Goal: Ask a question

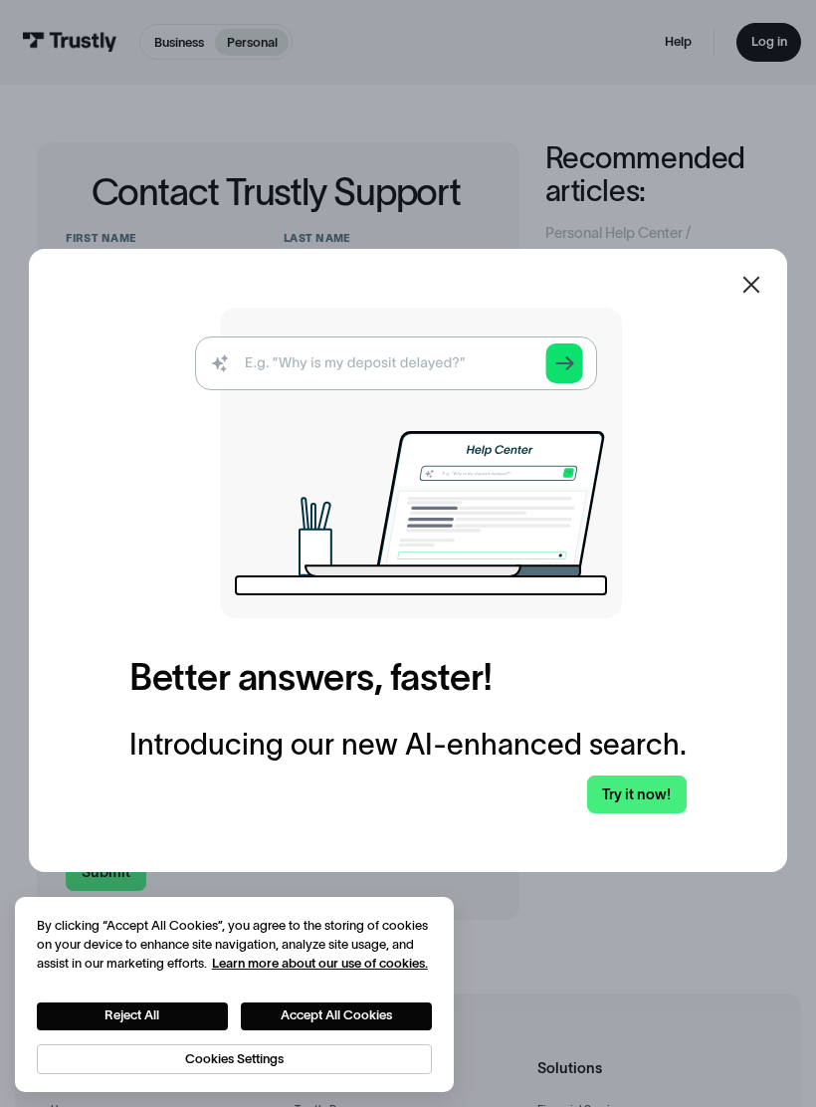
click at [754, 285] on icon at bounding box center [752, 285] width 24 height 24
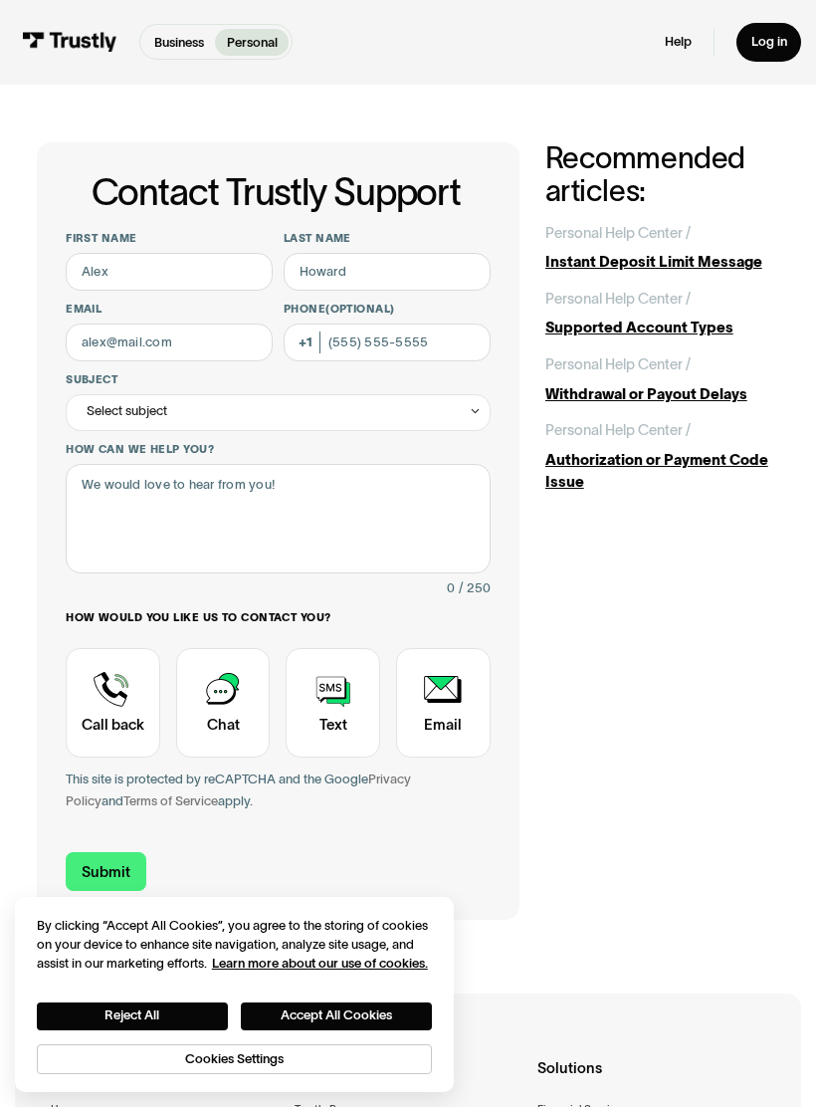
click at [683, 27] on div "Help Log in" at bounding box center [733, 42] width 137 height 39
click at [682, 41] on link "Help" at bounding box center [678, 42] width 27 height 17
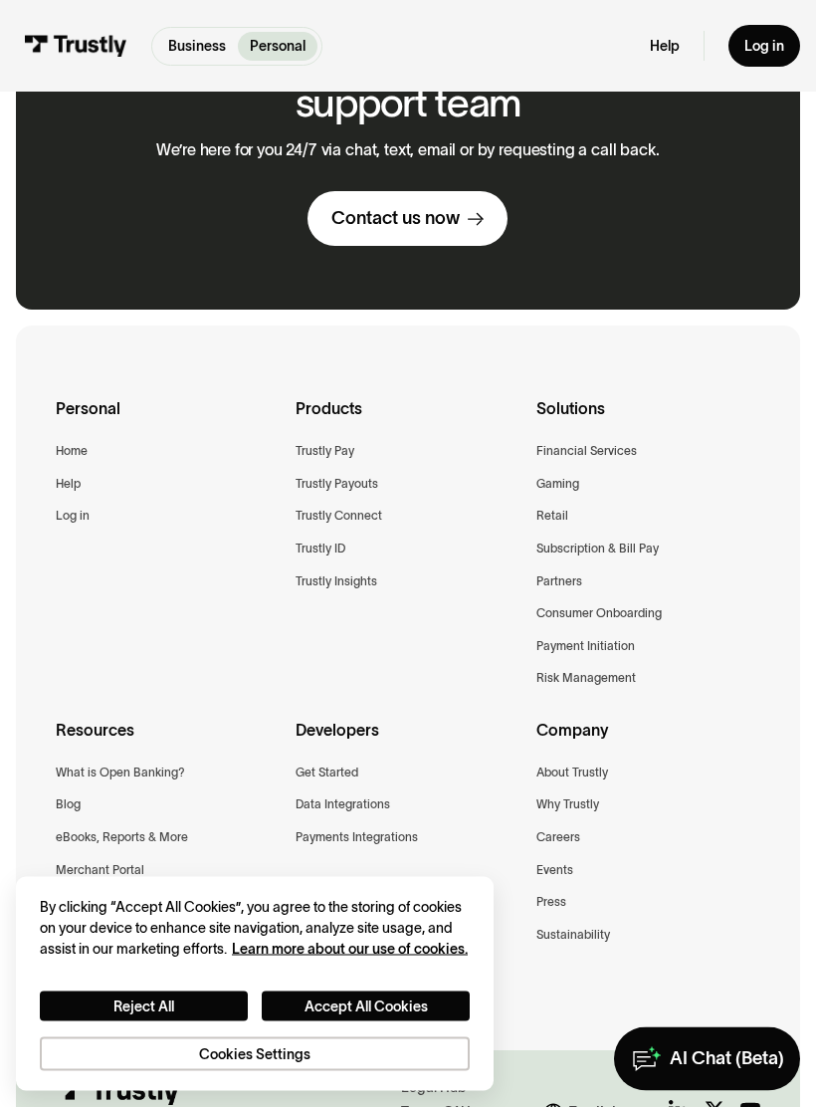
scroll to position [1883, 0]
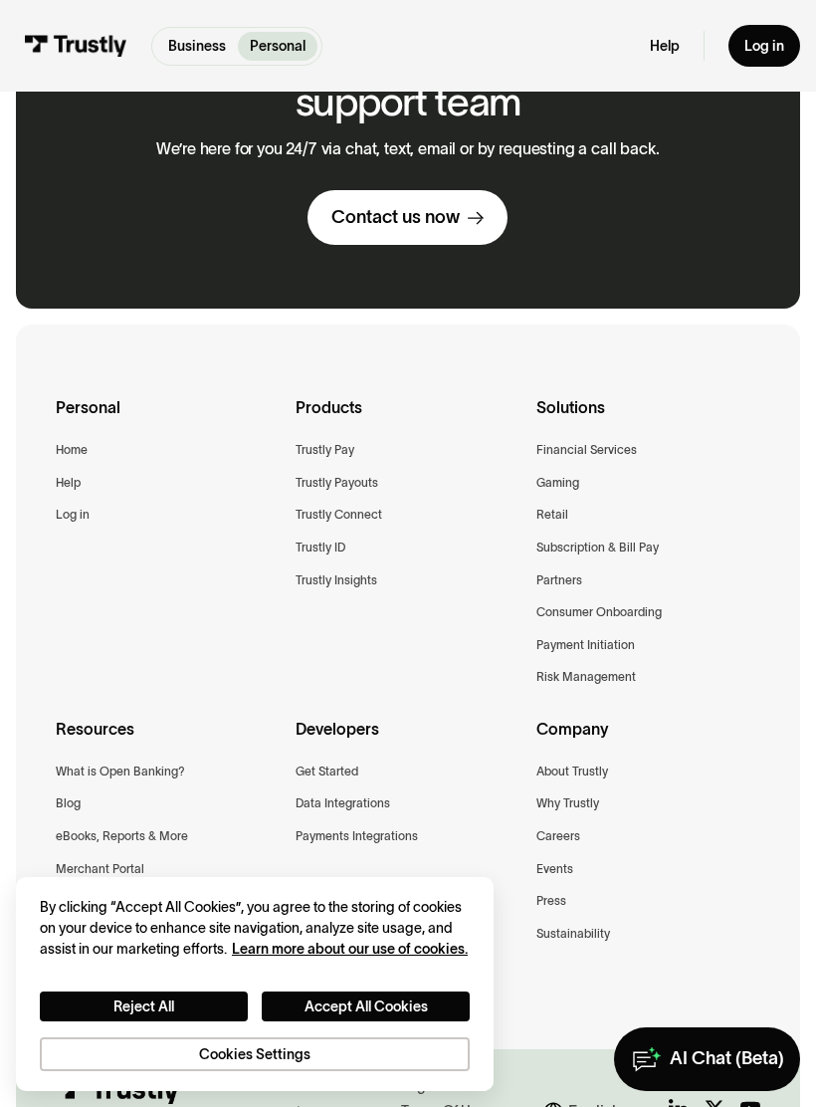
click at [70, 473] on div "Help" at bounding box center [68, 483] width 25 height 21
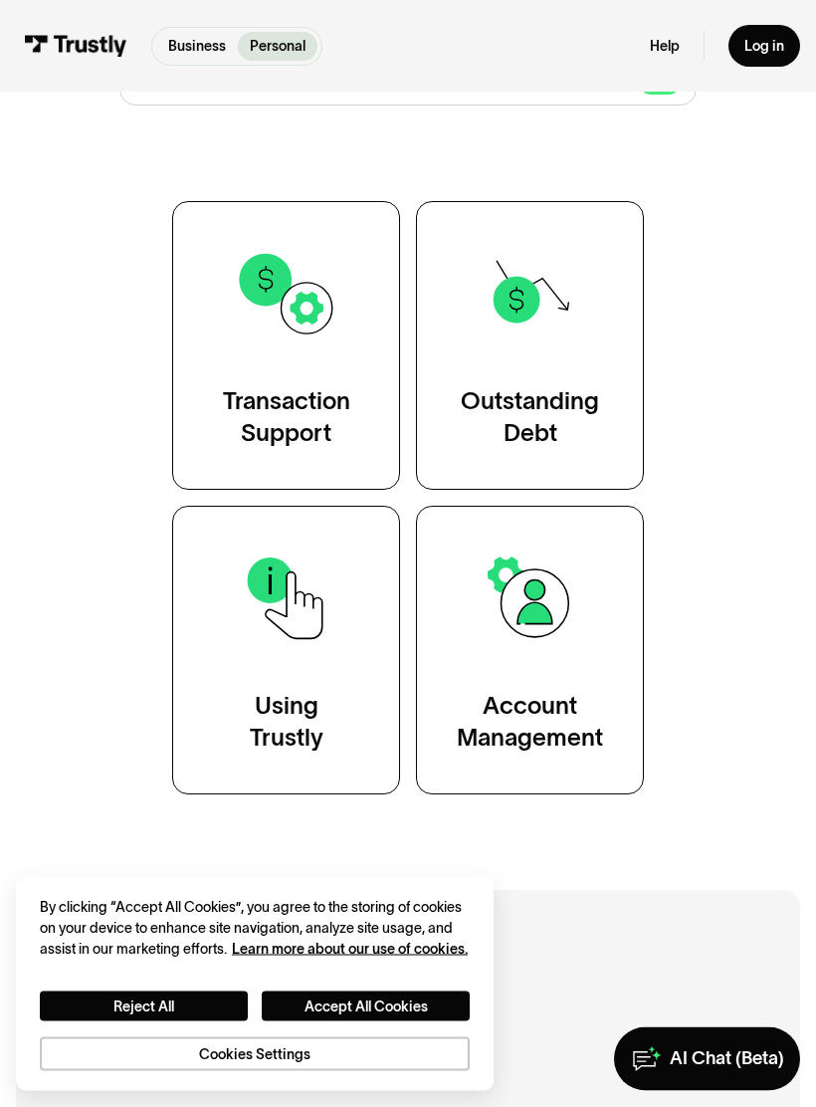
scroll to position [333, 0]
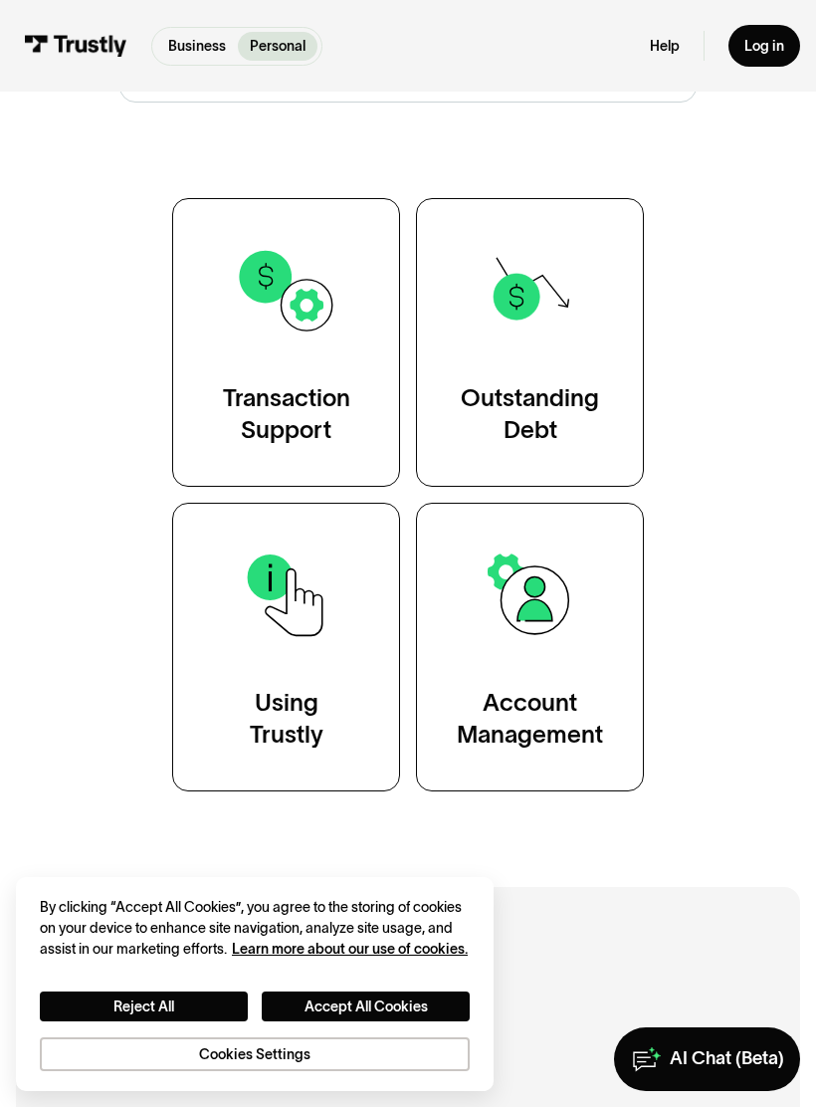
click at [260, 400] on div "Transaction Support" at bounding box center [286, 414] width 127 height 64
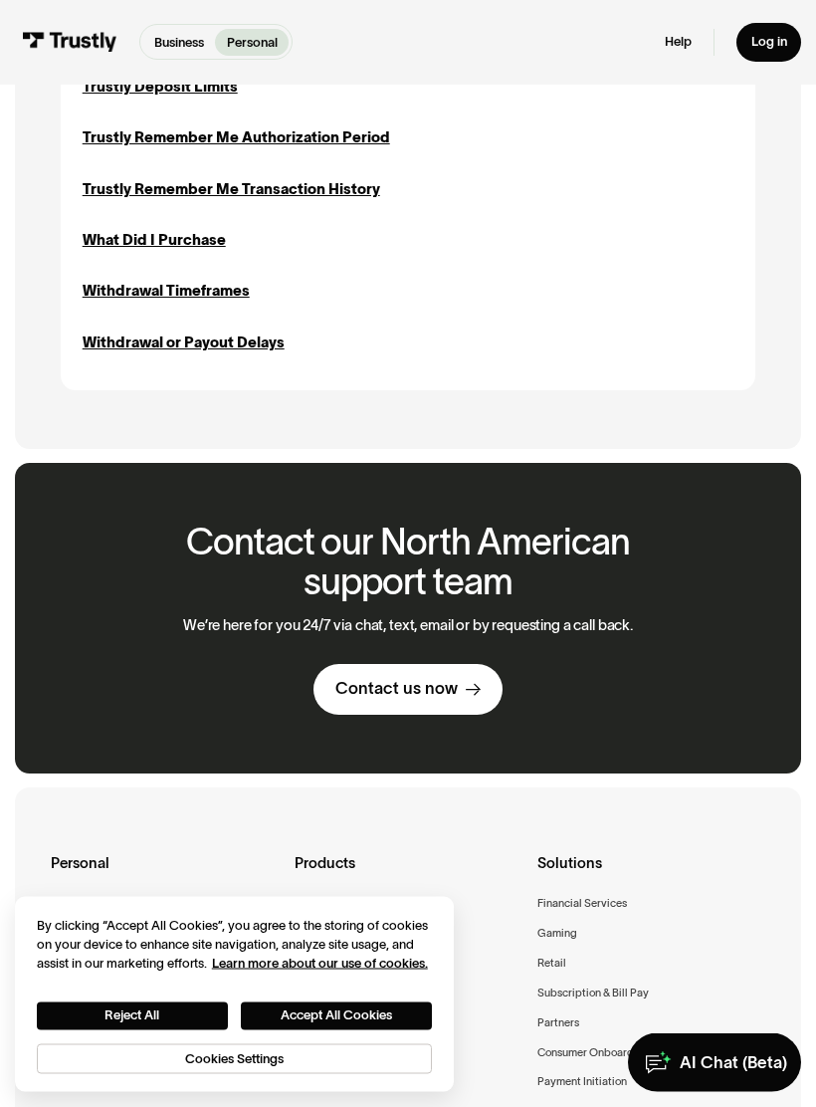
scroll to position [2216, 0]
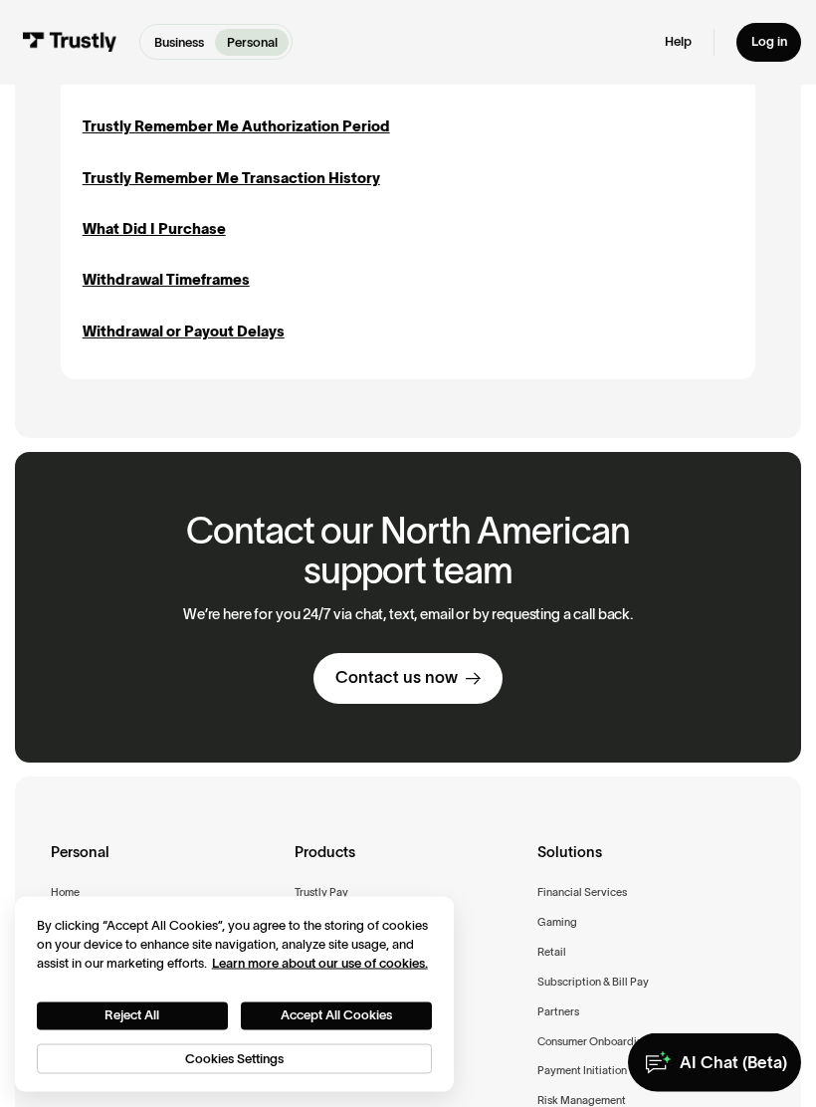
click at [386, 669] on div "Contact us now" at bounding box center [397, 679] width 122 height 22
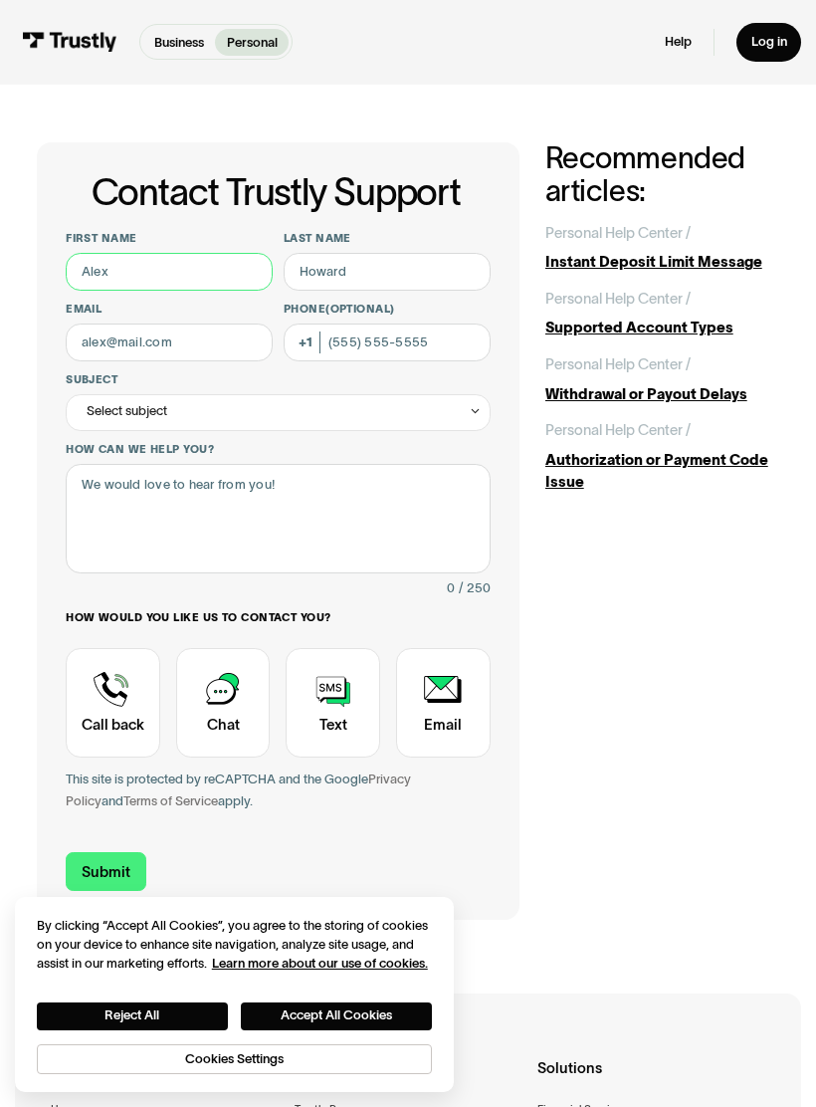
click at [103, 261] on input "First name" at bounding box center [169, 272] width 207 height 38
type input "[PERSON_NAME]"
click at [455, 260] on input "Last name" at bounding box center [387, 272] width 207 height 38
type input "[PERSON_NAME]"
click at [95, 346] on input "Email" at bounding box center [169, 343] width 207 height 38
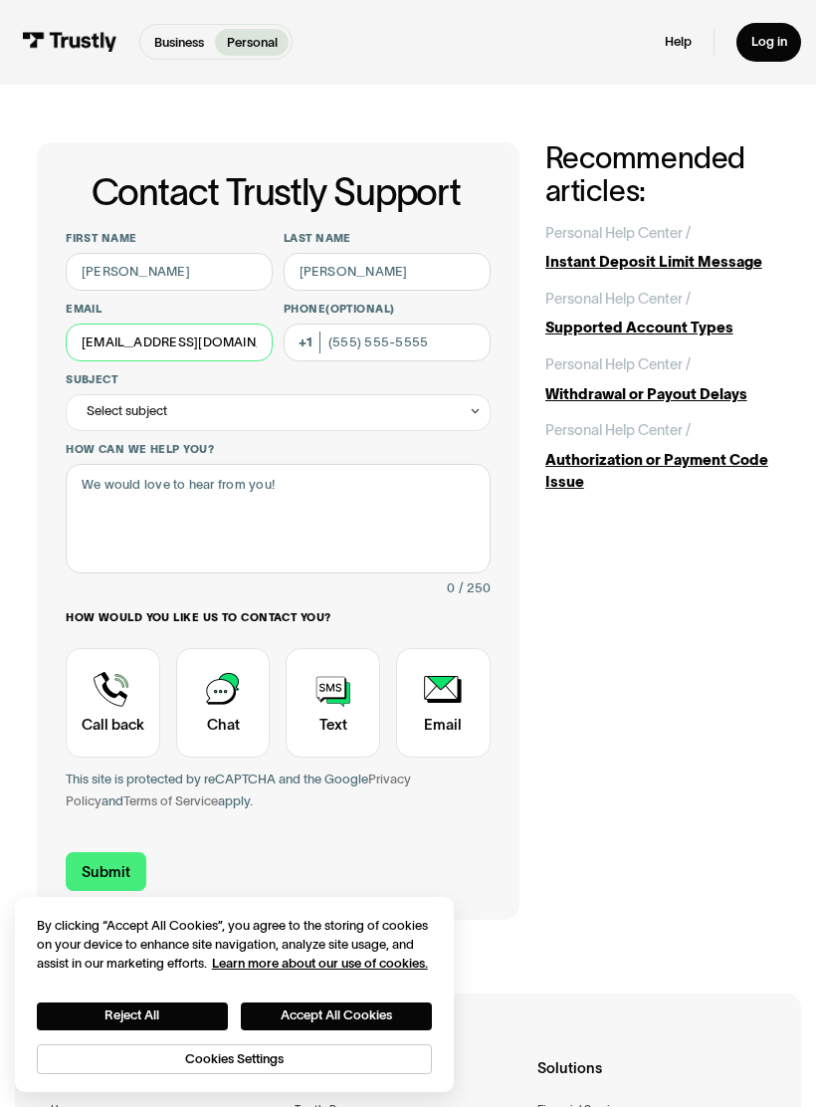
type input "[EMAIL_ADDRESS][DOMAIN_NAME]"
click at [108, 418] on div "Select subject" at bounding box center [127, 411] width 81 height 22
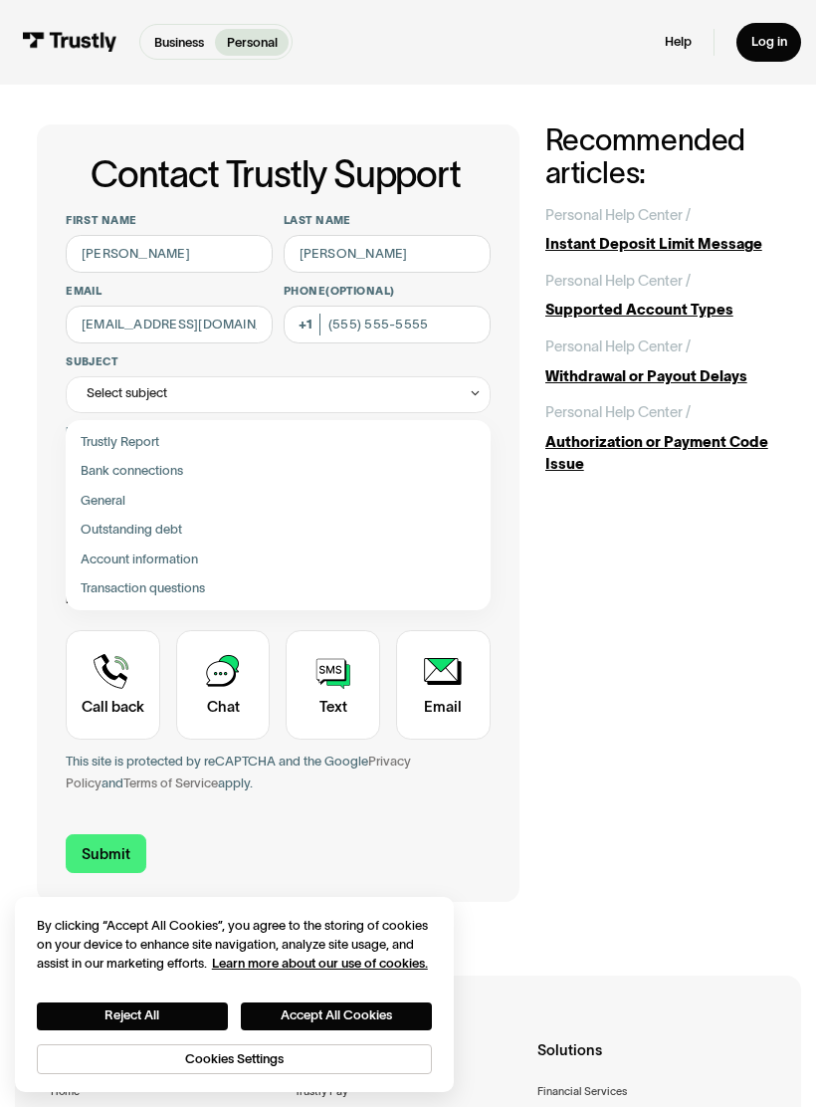
scroll to position [17, 0]
click at [98, 587] on div "Contact Trustly Support" at bounding box center [279, 589] width 410 height 29
type input "**********"
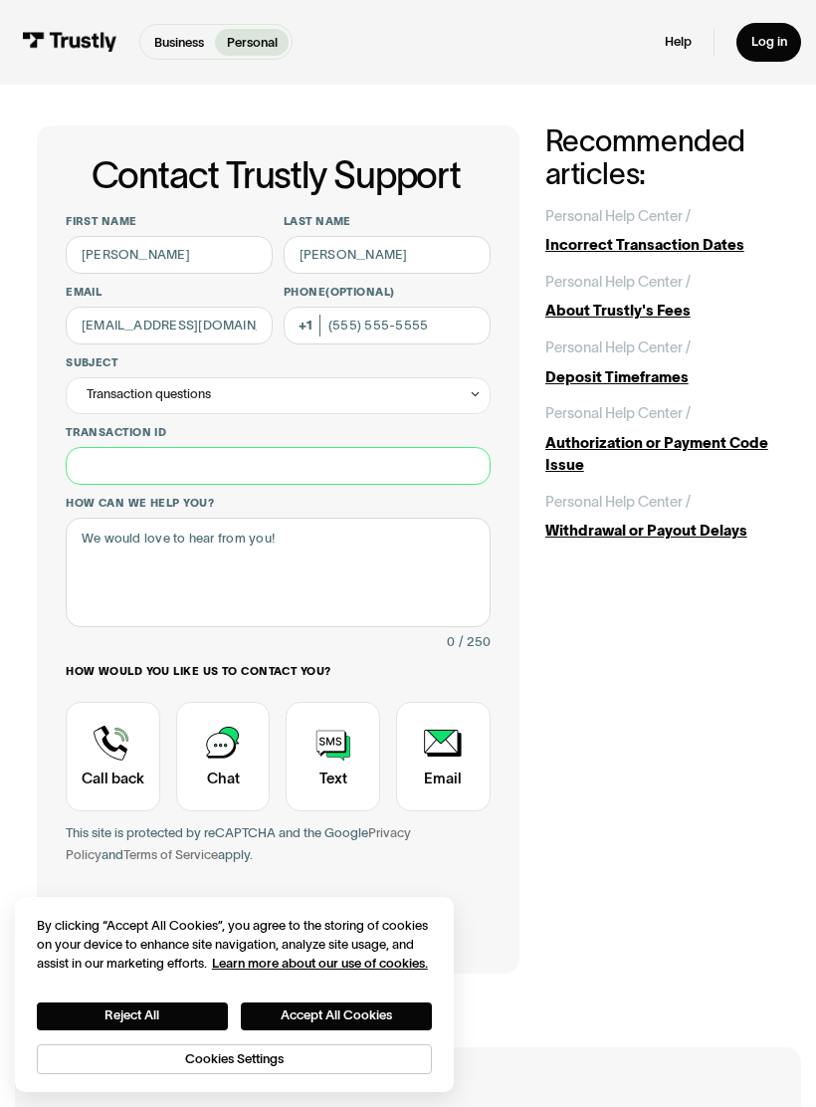
click at [104, 456] on input "Transaction ID" at bounding box center [278, 466] width 424 height 38
click at [49, 537] on div "**********" at bounding box center [278, 549] width 483 height 848
click at [114, 386] on div "Transaction questions" at bounding box center [149, 394] width 124 height 22
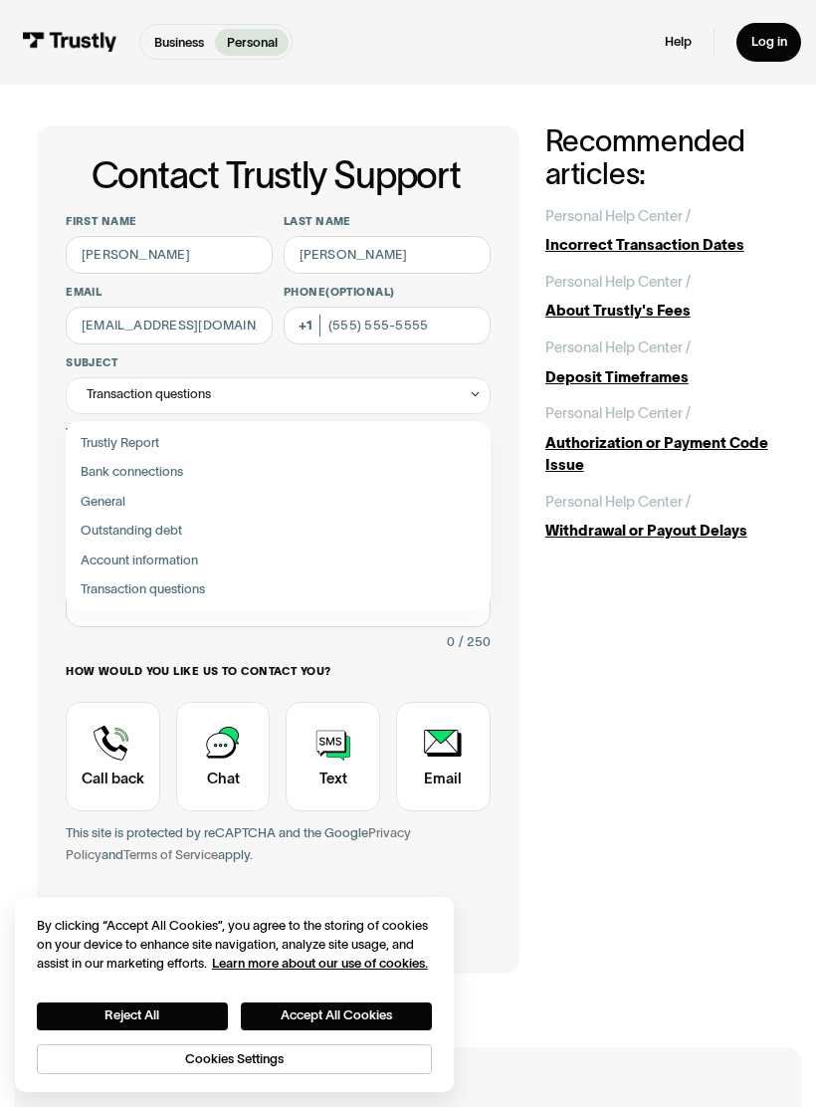
click at [85, 585] on div "Contact Trustly Support" at bounding box center [279, 589] width 410 height 29
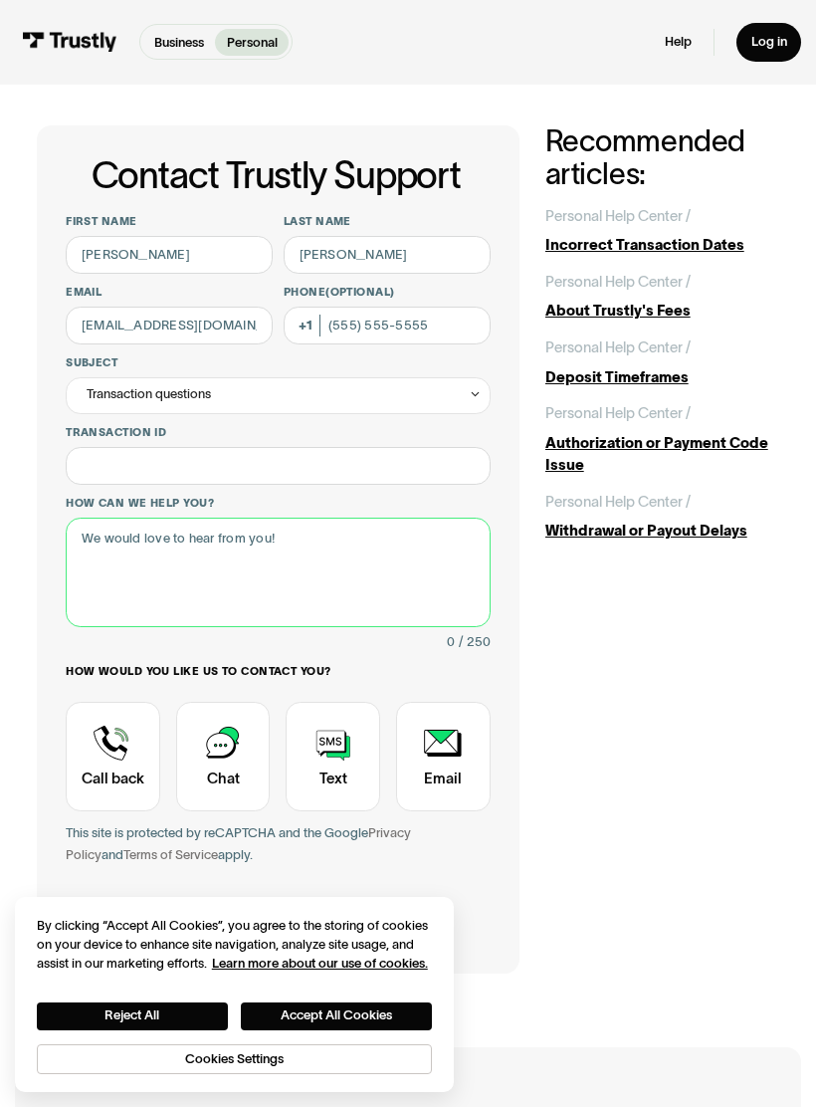
click at [113, 544] on textarea "How can we help you?" at bounding box center [278, 573] width 424 height 110
click at [225, 735] on div "Contact Trustly Support" at bounding box center [223, 757] width 95 height 110
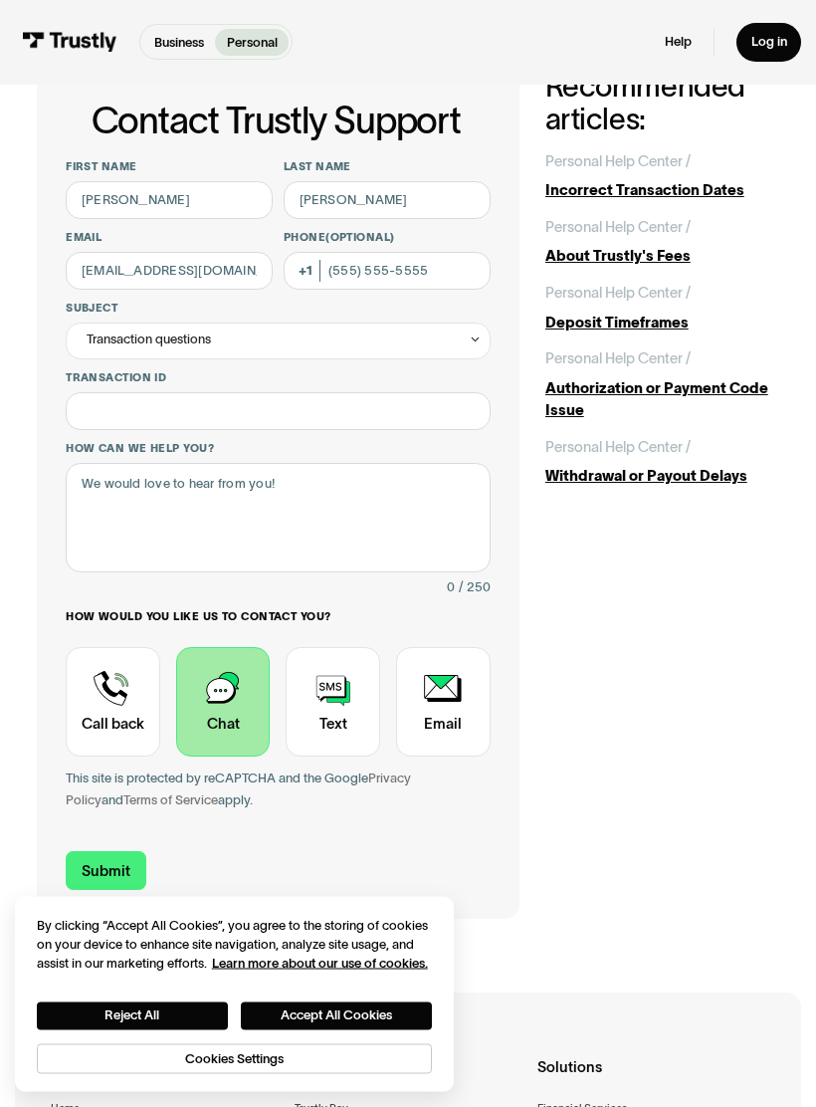
scroll to position [72, 0]
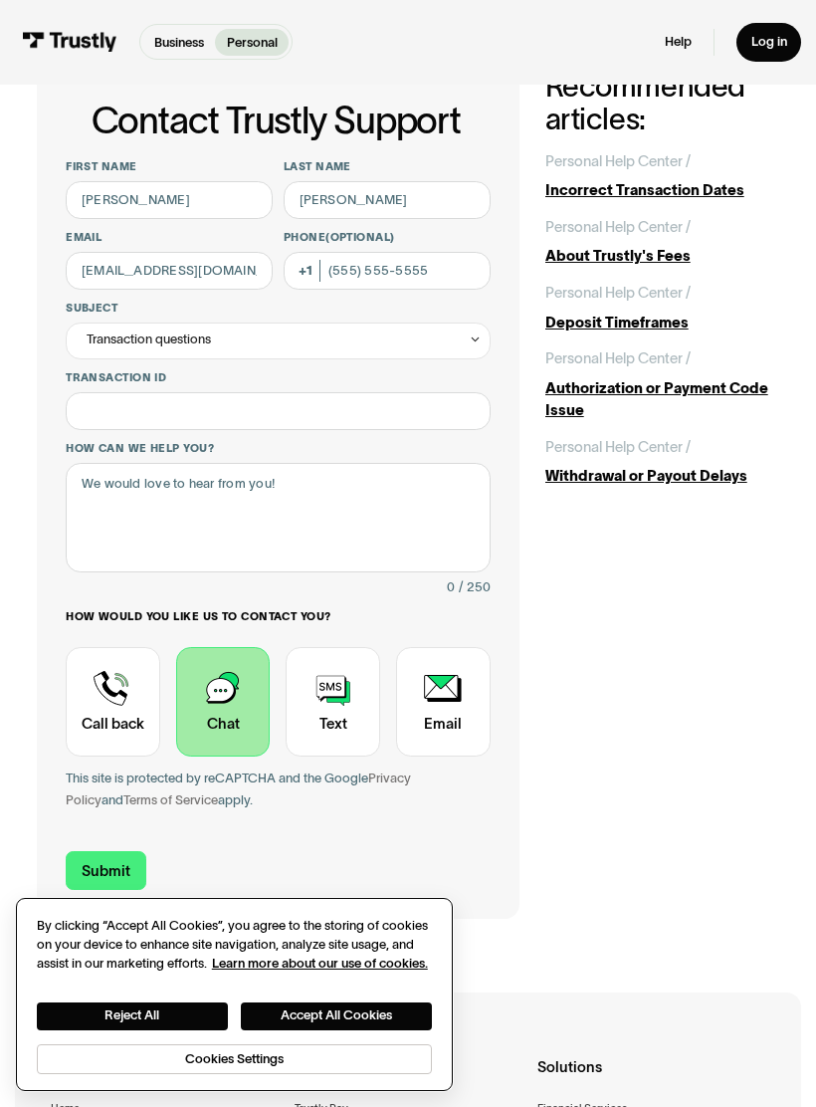
click at [285, 1031] on button "Accept All Cookies" at bounding box center [336, 1017] width 191 height 28
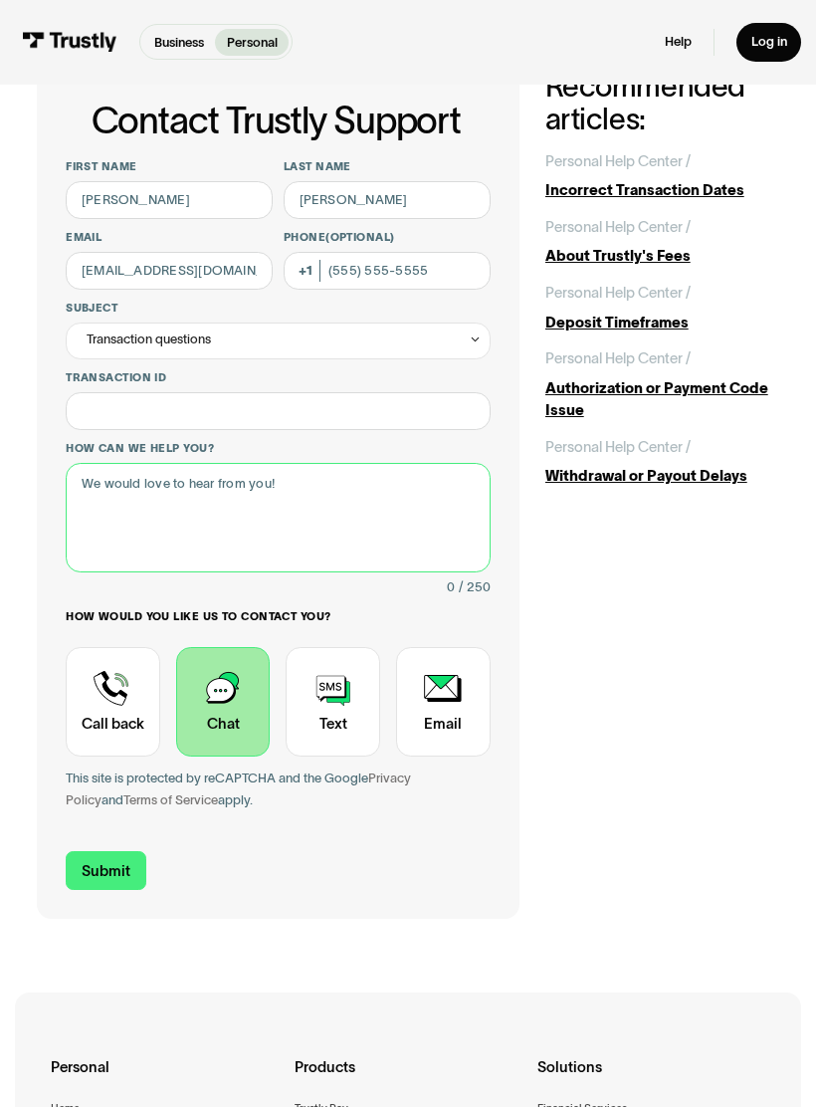
click at [111, 483] on textarea "How can we help you?" at bounding box center [278, 518] width 424 height 110
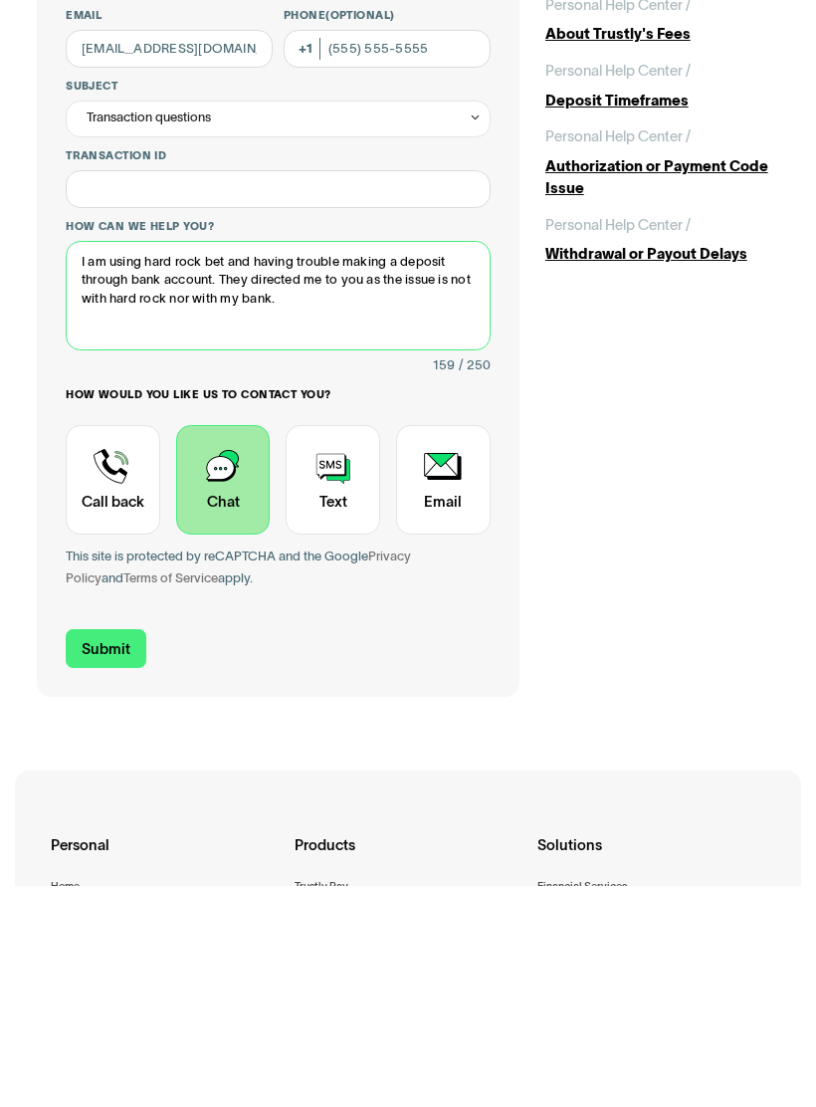
type textarea "I am using hard rock bet and having trouble making a deposit through bank accou…"
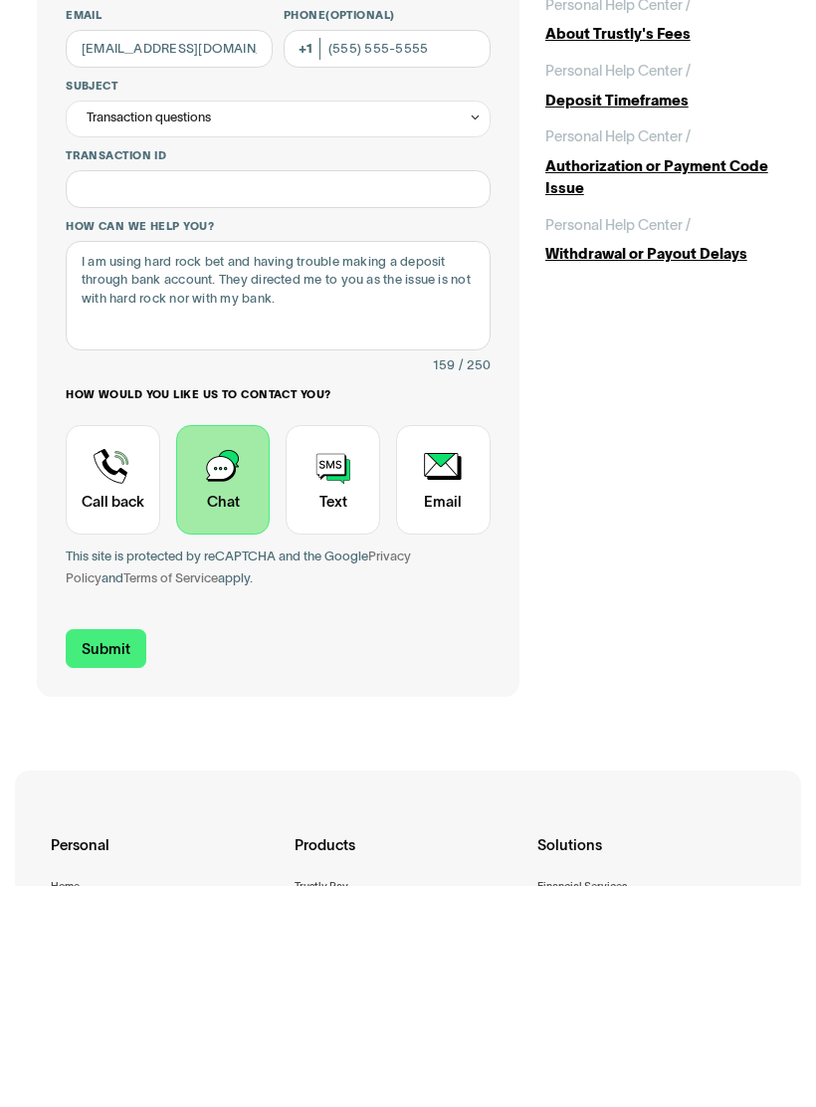
click at [96, 851] on input "Submit" at bounding box center [106, 870] width 80 height 39
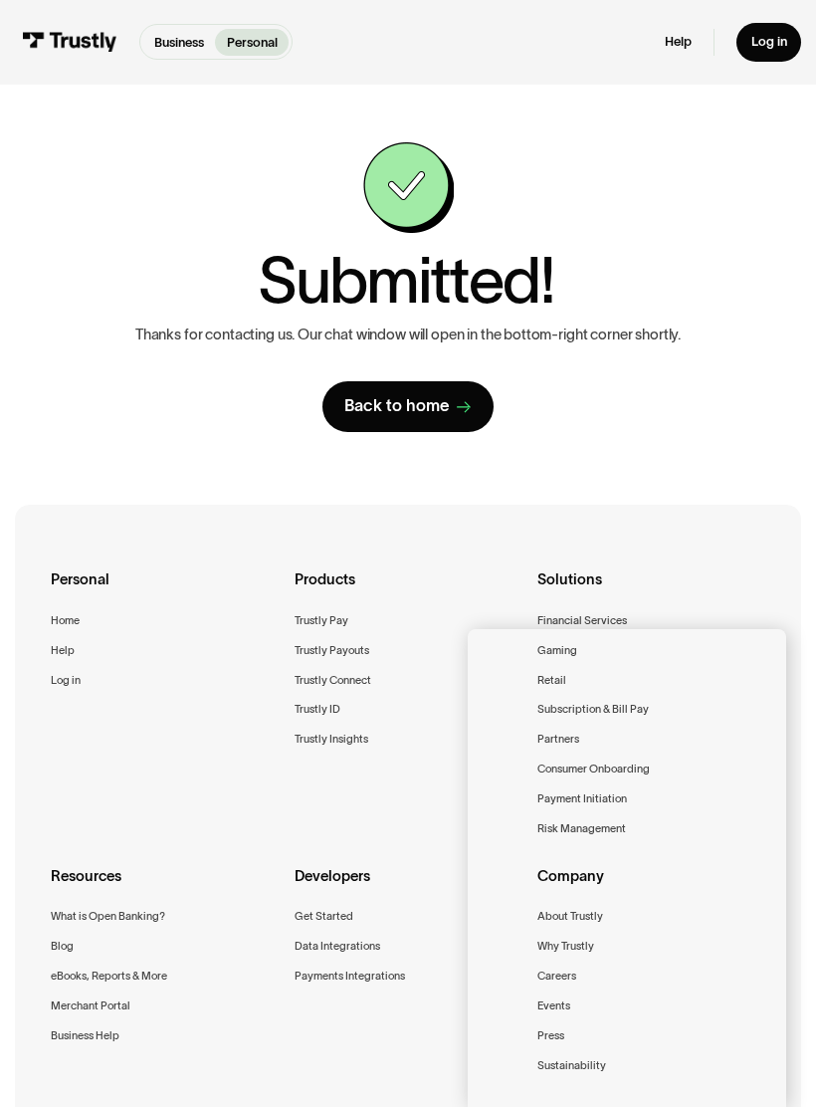
scroll to position [254, 0]
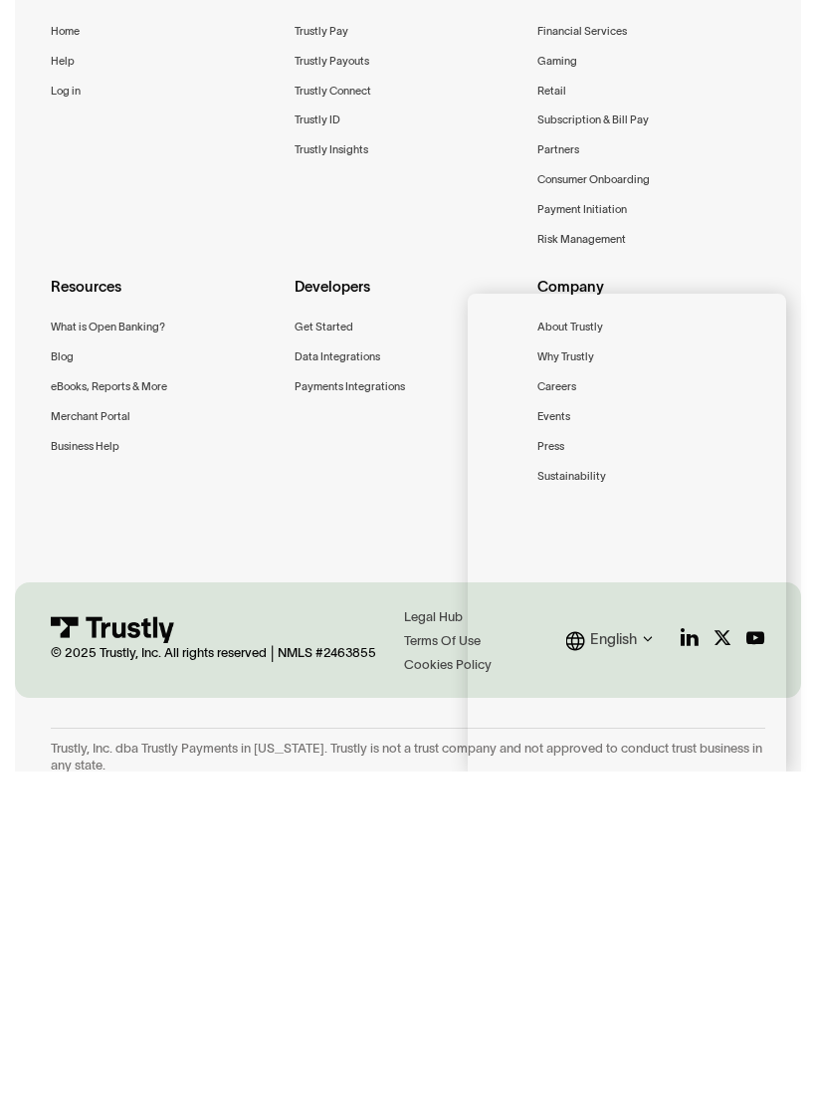
click at [755, 315] on div "Solutions Financial Services Gaming Retail Subscription & Bill Pay Partners Con…" at bounding box center [651, 455] width 227 height 281
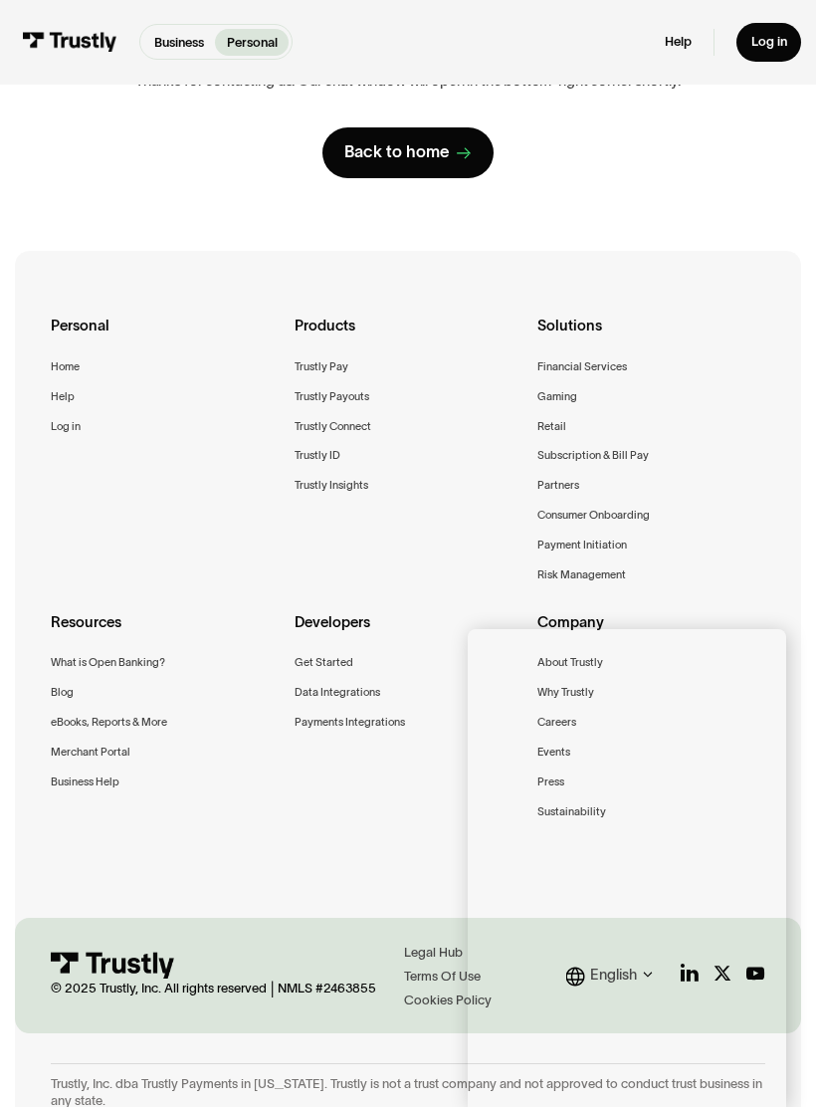
click at [396, 814] on div "Personal Home Help Log in Products Trustly Pay Trustly Payouts Trustly Connect …" at bounding box center [408, 592] width 714 height 682
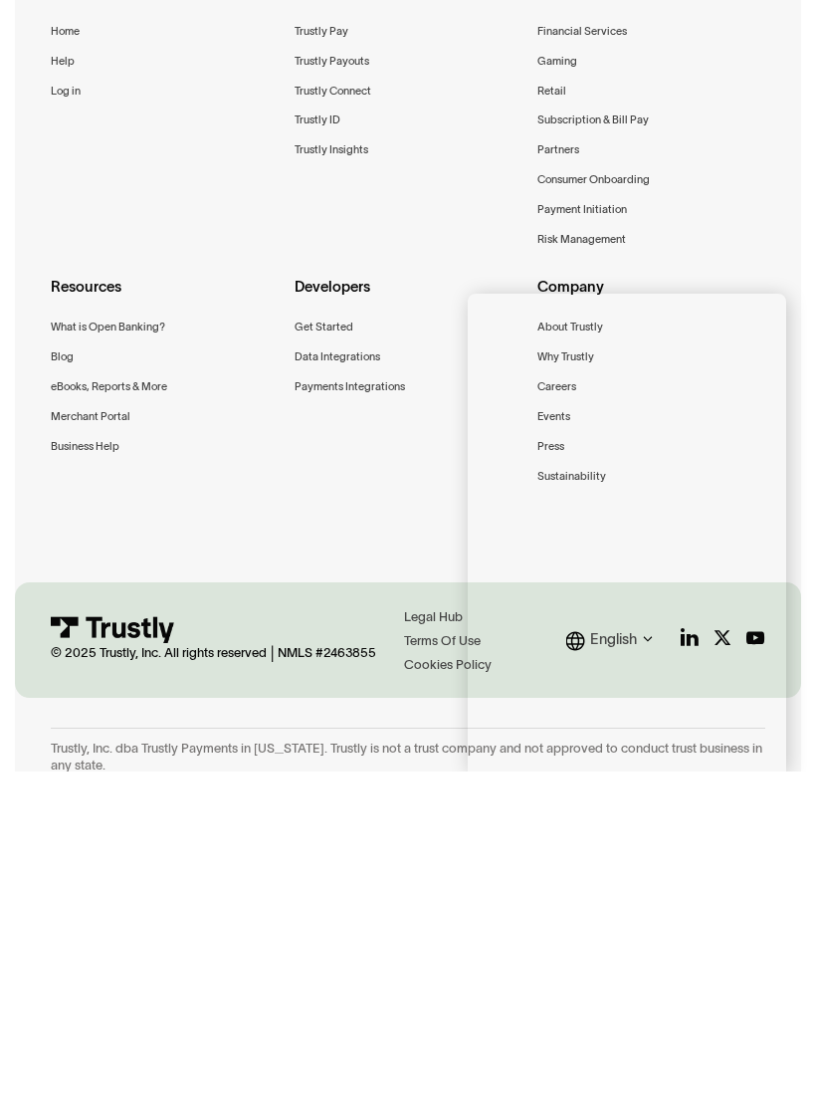
click at [361, 503] on div "Personal Home Help Log in Products Trustly Pay Trustly Payouts Trustly Connect …" at bounding box center [408, 592] width 714 height 682
